Goal: Transaction & Acquisition: Purchase product/service

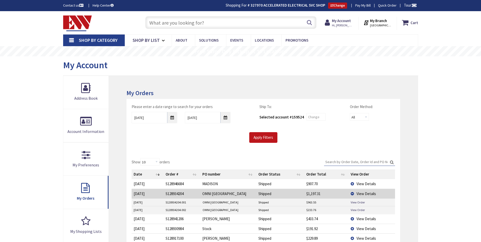
click at [192, 22] on input "text" at bounding box center [230, 22] width 171 height 13
click at [343, 20] on strong "My Account" at bounding box center [341, 20] width 19 height 5
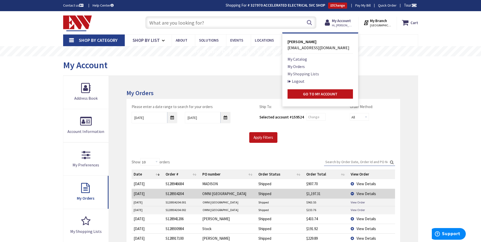
click at [299, 76] on link "My Shopping Lists" at bounding box center [303, 74] width 31 height 6
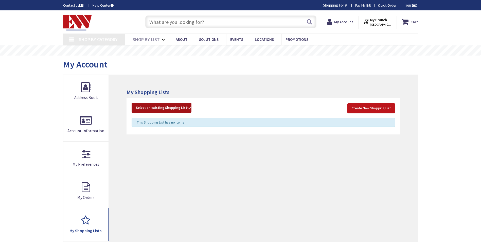
click at [175, 110] on span "Select an existing Shopping List" at bounding box center [161, 107] width 51 height 5
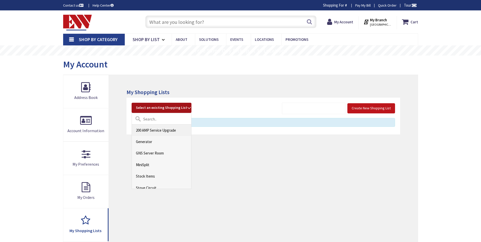
click at [167, 133] on link "200 AMP Service Upgrade" at bounding box center [161, 130] width 59 height 11
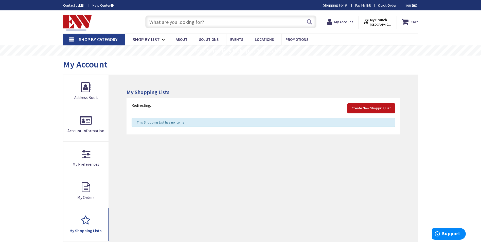
type input "Brandegee Ln, [GEOGRAPHIC_DATA], [GEOGRAPHIC_DATA]"
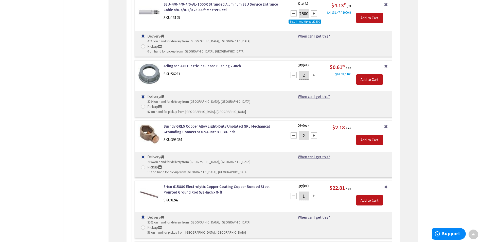
scroll to position [333, 0]
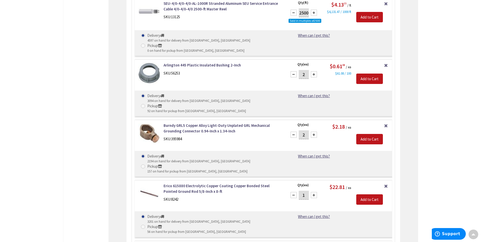
click at [312, 192] on div at bounding box center [314, 195] width 6 height 6
type input "2"
click at [361, 194] on input "Add to Cart" at bounding box center [369, 199] width 27 height 11
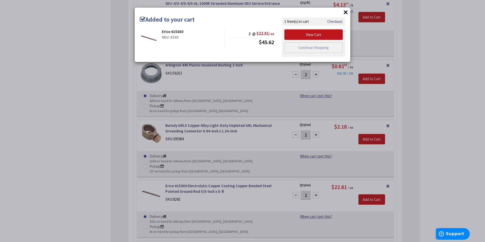
click at [439, 111] on div "× Added to your cart Erico 615880 SKU: 8242 2 @ $22.81 / ea $45.62 Checkout" at bounding box center [242, 121] width 485 height 242
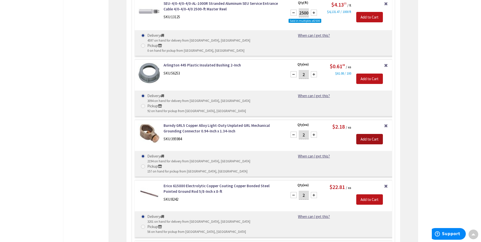
click at [379, 134] on input "Add to Cart" at bounding box center [369, 139] width 27 height 11
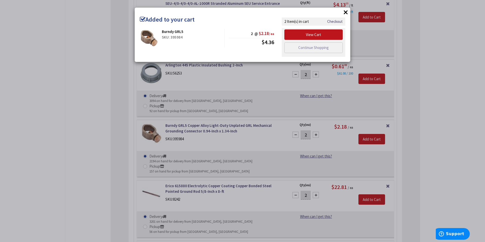
click at [410, 123] on div "× Added to your cart Burndy GRL5 SKU: 395984 2 @ $2.18 / ea $4.36" at bounding box center [242, 121] width 485 height 242
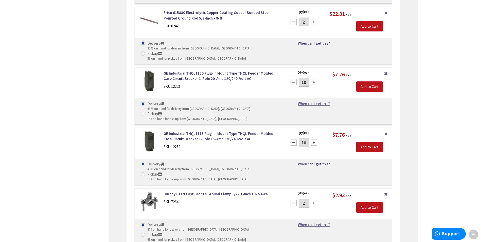
scroll to position [510, 0]
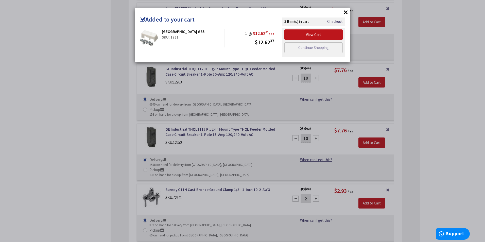
click at [440, 142] on div "× Added to your cart Arlington GB5 SKU: 1781 1 @ $12.62 37 / ea $12.62 37" at bounding box center [242, 121] width 485 height 242
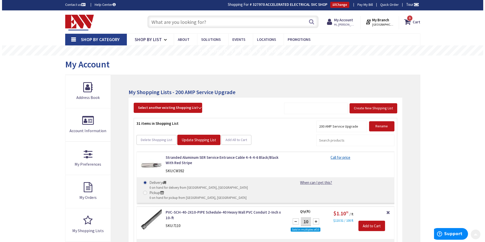
scroll to position [0, 0]
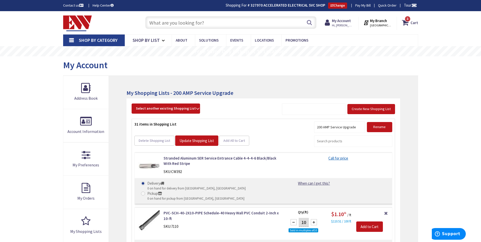
click at [180, 21] on input "text" at bounding box center [230, 22] width 171 height 13
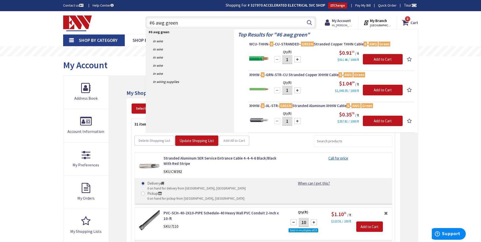
type input "#6 awg green"
drag, startPoint x: 289, startPoint y: 90, endPoint x: 278, endPoint y: 89, distance: 10.9
click at [279, 89] on div "1" at bounding box center [287, 90] width 30 height 10
drag, startPoint x: 290, startPoint y: 59, endPoint x: 285, endPoint y: 60, distance: 5.2
click at [285, 60] on input "1" at bounding box center [287, 59] width 10 height 9
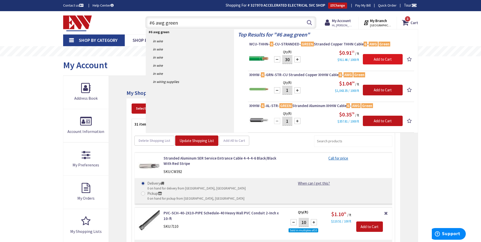
type input "30"
click at [379, 56] on input "Add to Cart" at bounding box center [383, 59] width 40 height 11
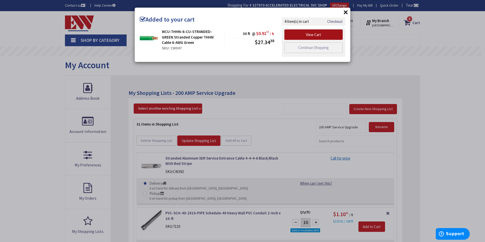
click at [315, 33] on link "View Cart" at bounding box center [313, 34] width 58 height 11
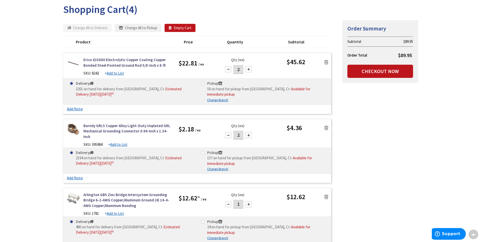
scroll to position [58, 0]
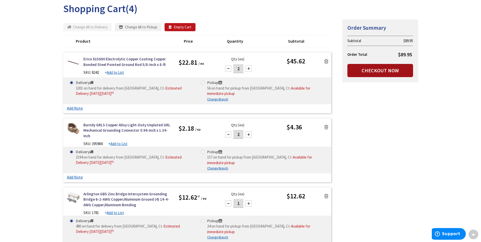
click at [368, 75] on link "Checkout Now" at bounding box center [381, 70] width 66 height 13
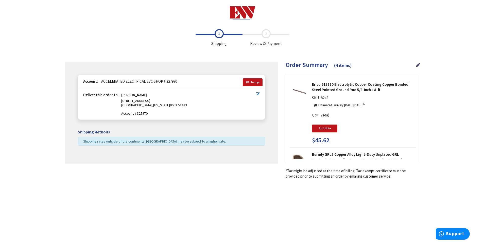
click at [258, 93] on icon at bounding box center [258, 94] width 4 height 4
type input "[STREET_ADDRESS]"
type input "[GEOGRAPHIC_DATA]"
type input "06037-1423"
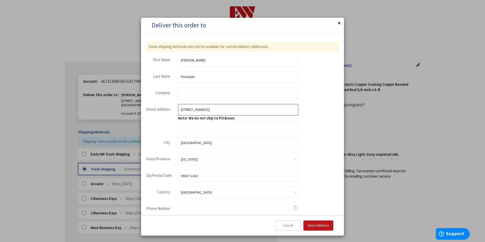
drag, startPoint x: 240, startPoint y: 106, endPoint x: 165, endPoint y: 118, distance: 75.6
click at [165, 118] on fieldset "Street Address Street Address: Line 1 77 OLD BRICKYARD LN UNIT 6 Note: We do no…" at bounding box center [222, 118] width 152 height 28
type input "[STREET_ADDRESS]"
drag, startPoint x: 209, startPoint y: 177, endPoint x: 206, endPoint y: 177, distance: 3.1
click at [207, 177] on input "06037-1423" at bounding box center [238, 175] width 120 height 11
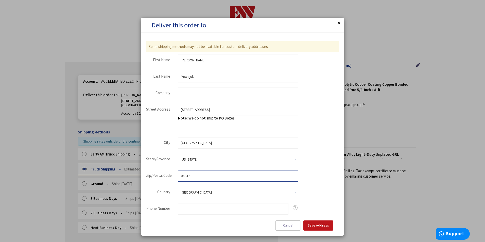
type input "06037"
click at [323, 101] on div "Some shipping methods may not be available for custom delivery addresses. false…" at bounding box center [242, 132] width 193 height 183
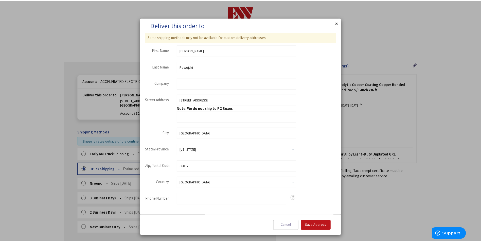
scroll to position [15, 0]
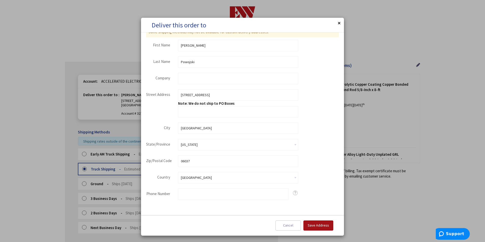
click at [321, 229] on button "Save Address" at bounding box center [318, 225] width 30 height 10
click at [244, 195] on input "Phone Number" at bounding box center [233, 193] width 110 height 11
type input "860-922-2858"
click at [317, 225] on span "Save Address" at bounding box center [318, 225] width 21 height 5
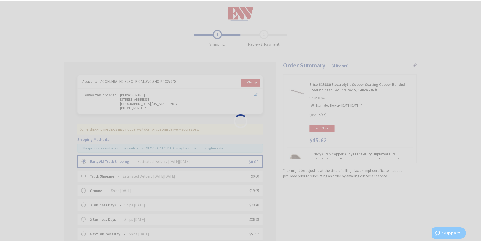
scroll to position [0, 0]
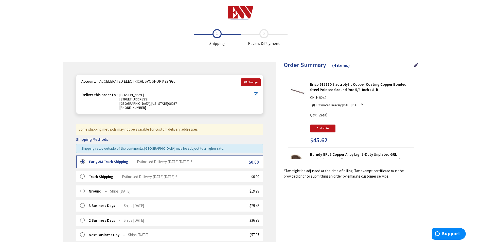
click at [157, 177] on span "Estimated Delivery on Friday, October 10 th" at bounding box center [149, 176] width 55 height 5
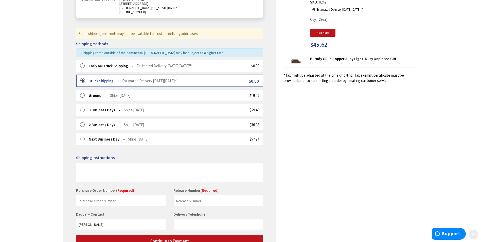
scroll to position [101, 0]
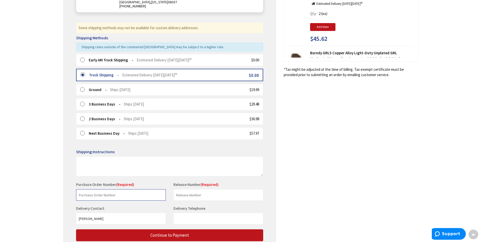
click at [149, 196] on input "text" at bounding box center [121, 194] width 90 height 11
type input "Tom Campanelli"
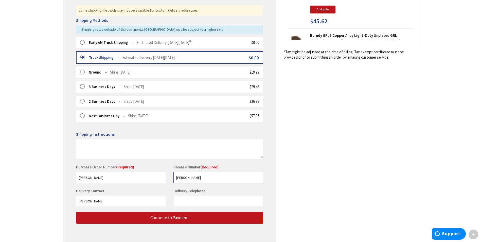
scroll to position [127, 0]
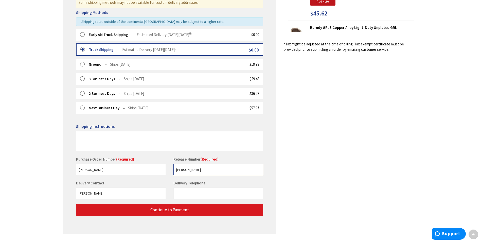
type input "Tom Campanelli"
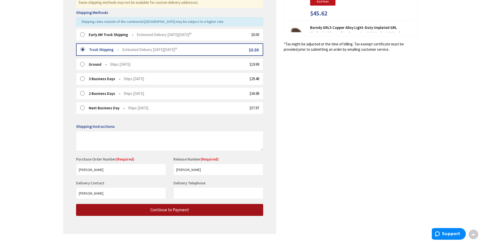
click at [169, 206] on button "Continue to Payment" at bounding box center [169, 210] width 187 height 12
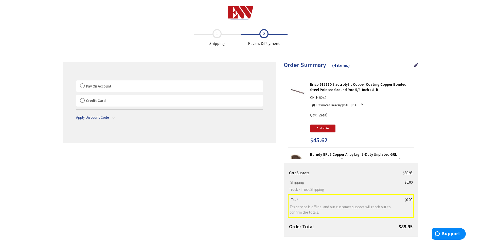
click at [188, 84] on label "Pay On Account" at bounding box center [169, 86] width 187 height 12
click at [76, 81] on input "Pay On Account" at bounding box center [76, 81] width 0 height 0
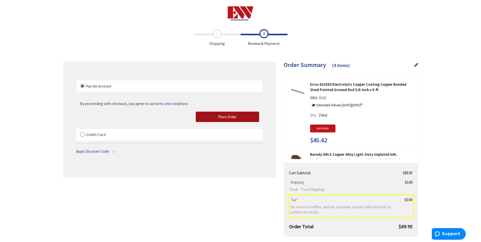
click at [206, 119] on button "Place Order" at bounding box center [227, 117] width 63 height 11
